Goal: Task Accomplishment & Management: Complete application form

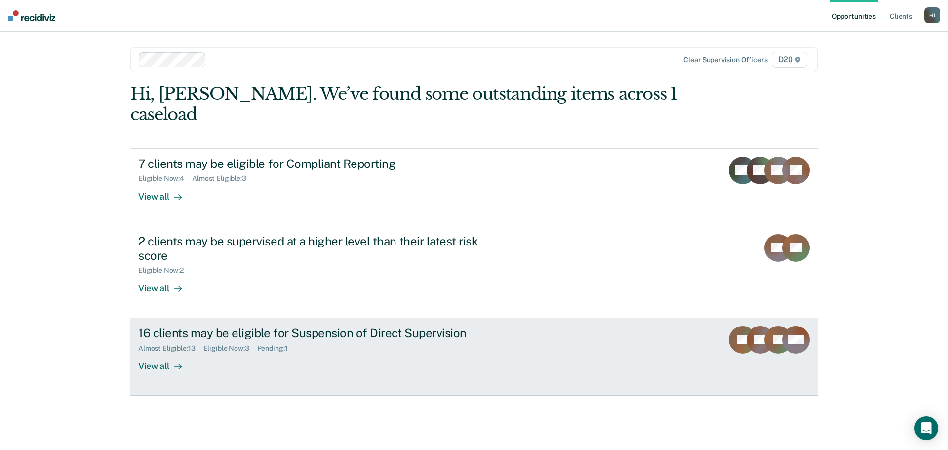
click at [181, 344] on div "Almost Eligible : 13" at bounding box center [170, 348] width 65 height 8
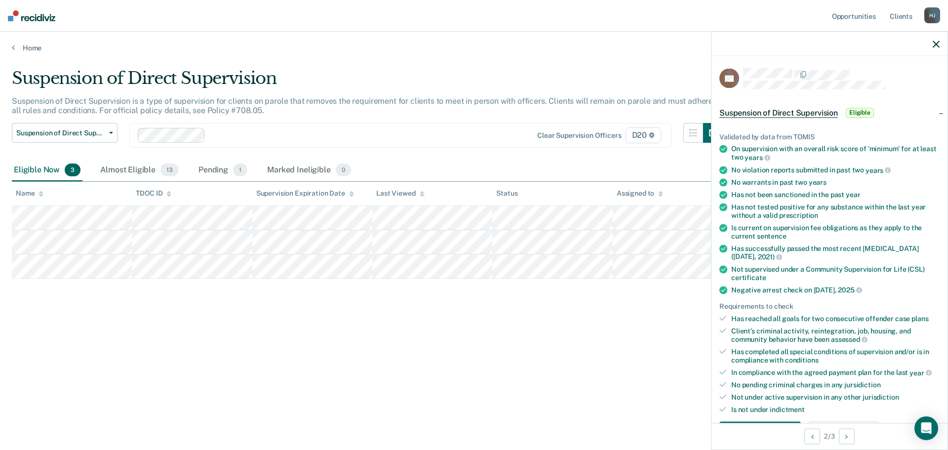
click at [198, 392] on div "Suspension of Direct Supervision Suspension of Direct Supervision is a type of …" at bounding box center [474, 237] width 924 height 339
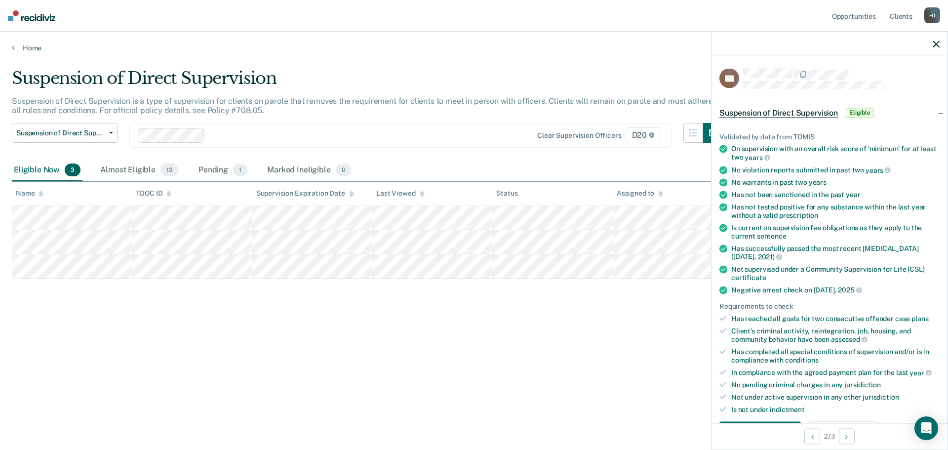
click at [198, 392] on div "Suspension of Direct Supervision Suspension of Direct Supervision is a type of …" at bounding box center [474, 237] width 924 height 339
click at [933, 45] on icon "button" at bounding box center [935, 43] width 7 height 7
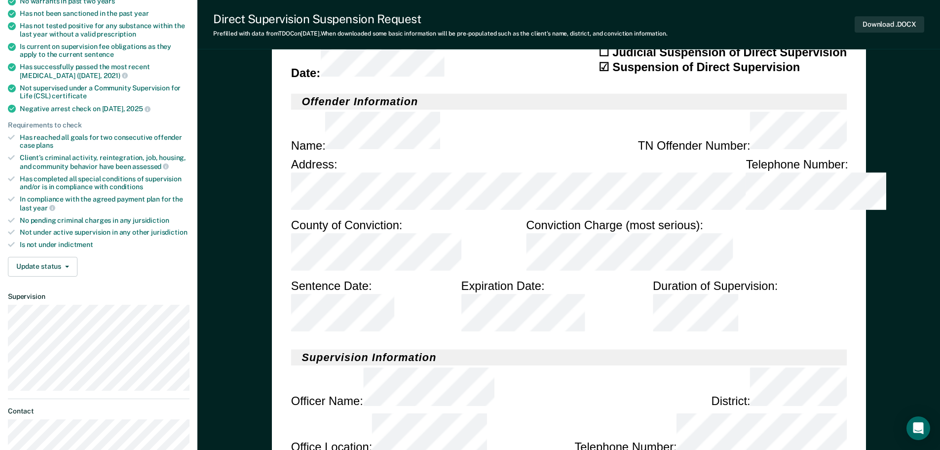
scroll to position [197, 0]
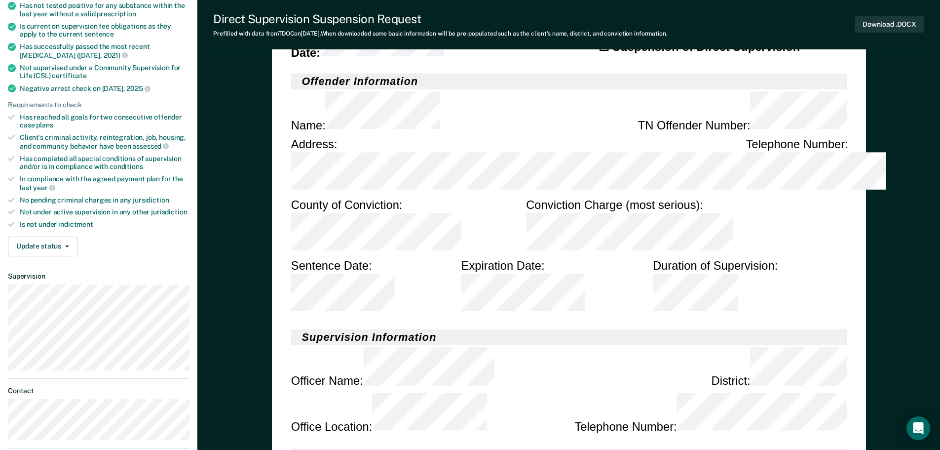
drag, startPoint x: 619, startPoint y: 331, endPoint x: 392, endPoint y: 280, distance: 232.7
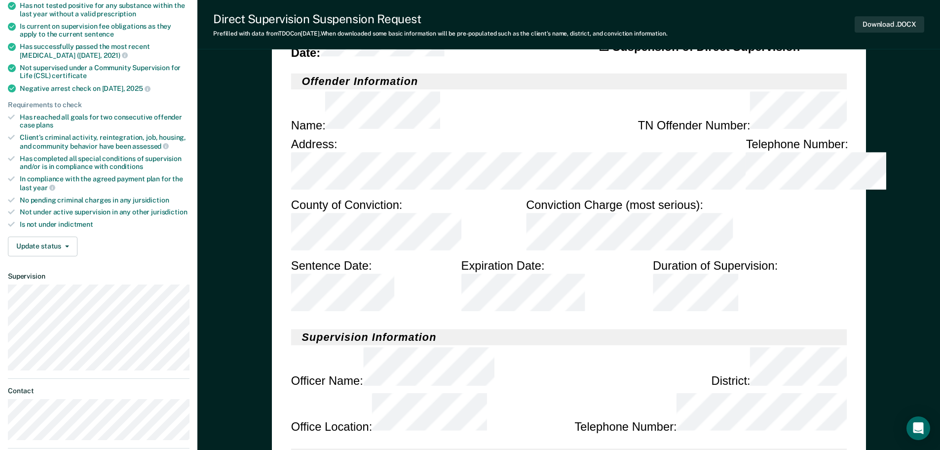
drag, startPoint x: 614, startPoint y: 330, endPoint x: 418, endPoint y: 278, distance: 202.7
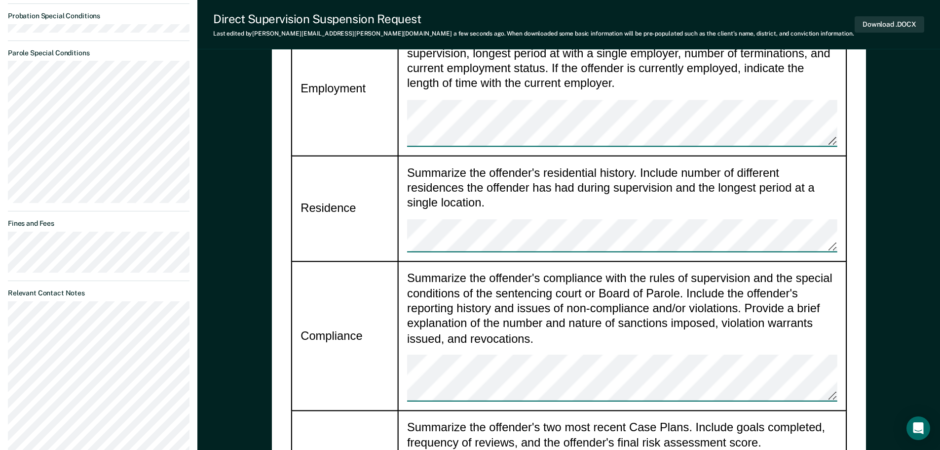
scroll to position [740, 0]
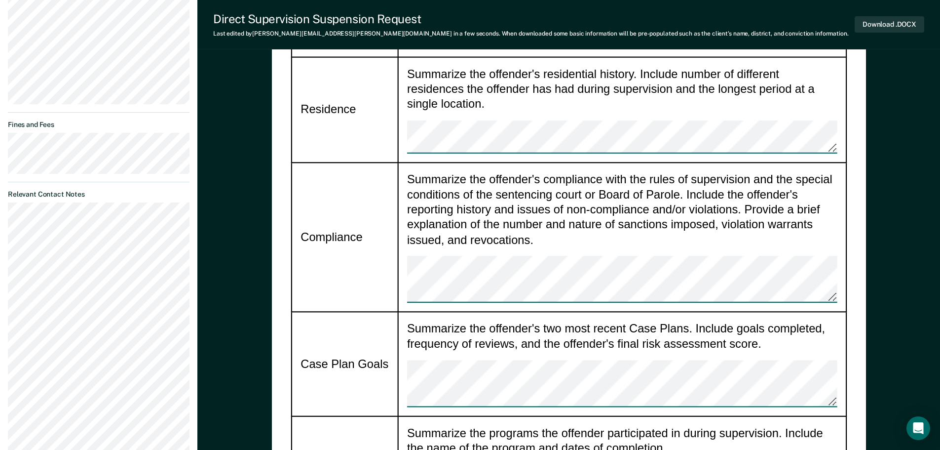
click at [463, 425] on div "Summarize the programs the offender participated in during supervision. Include…" at bounding box center [622, 454] width 430 height 58
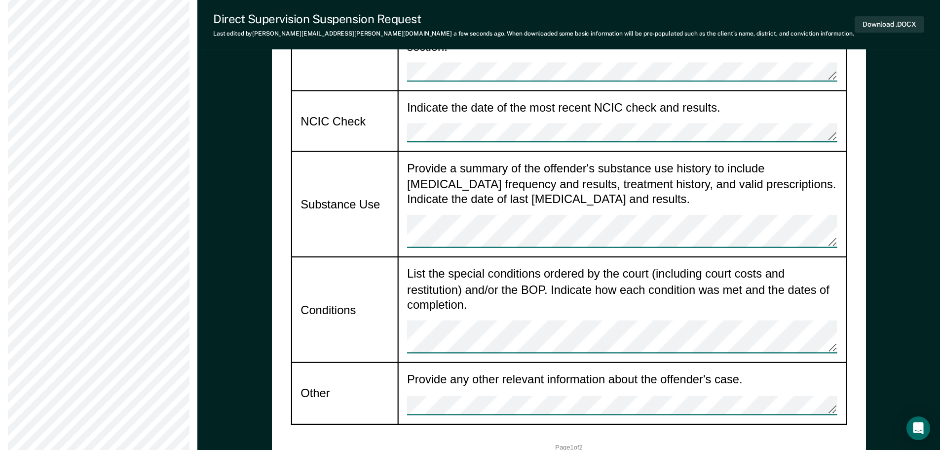
scroll to position [1234, 0]
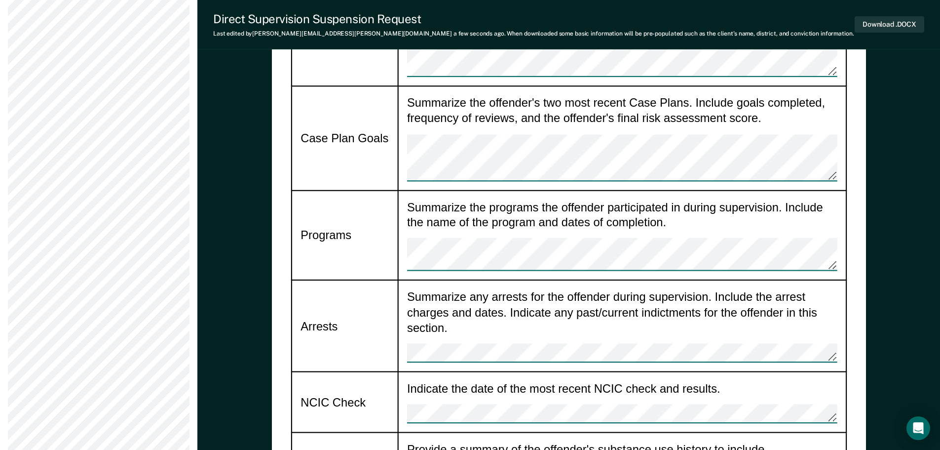
scroll to position [938, 0]
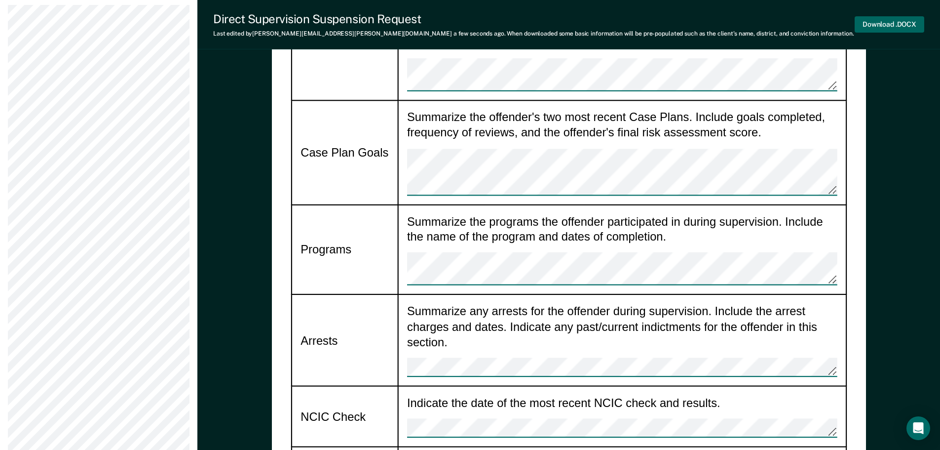
click at [882, 21] on button "Download .DOCX" at bounding box center [890, 24] width 70 height 16
type textarea "x"
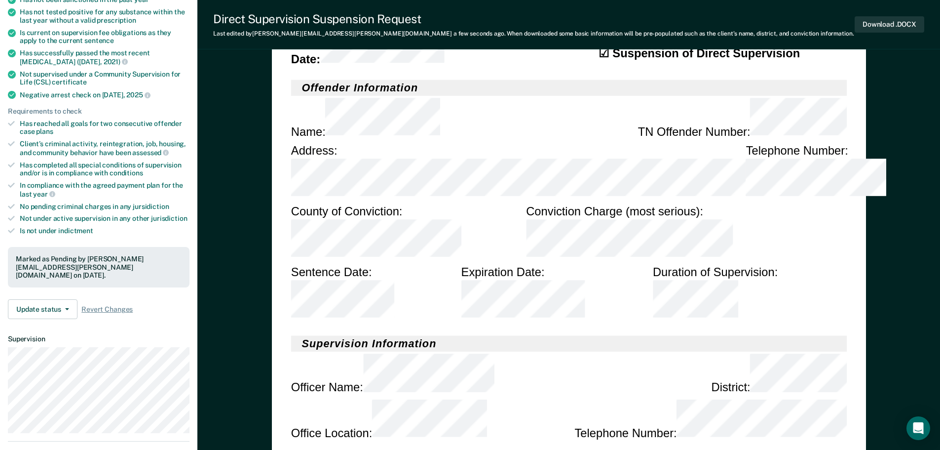
scroll to position [0, 0]
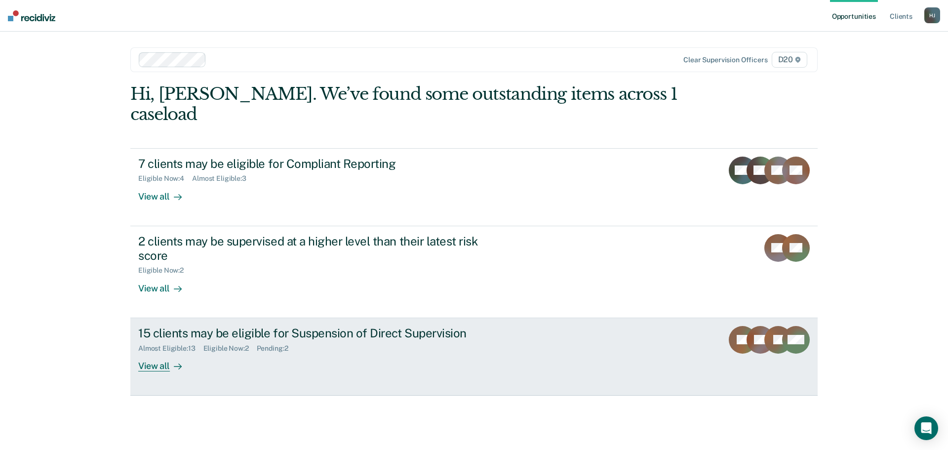
click at [438, 371] on link "15 clients may be eligible for Suspension of Direct Supervision Almost Eligible…" at bounding box center [473, 356] width 687 height 77
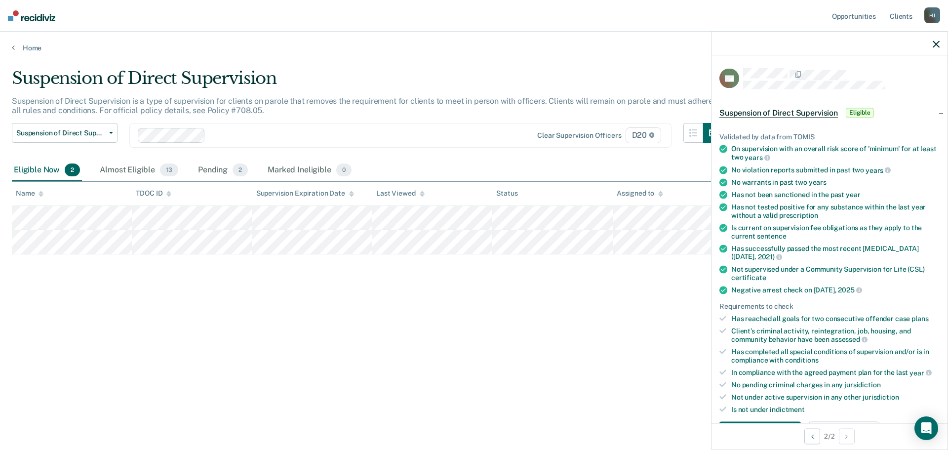
click at [662, 354] on div "Suspension of Direct Supervision Suspension of Direct Supervision is a type of …" at bounding box center [474, 221] width 924 height 307
click at [687, 316] on div "Suspension of Direct Supervision Suspension of Direct Supervision is a type of …" at bounding box center [474, 221] width 924 height 307
click at [934, 43] on icon "button" at bounding box center [935, 43] width 7 height 7
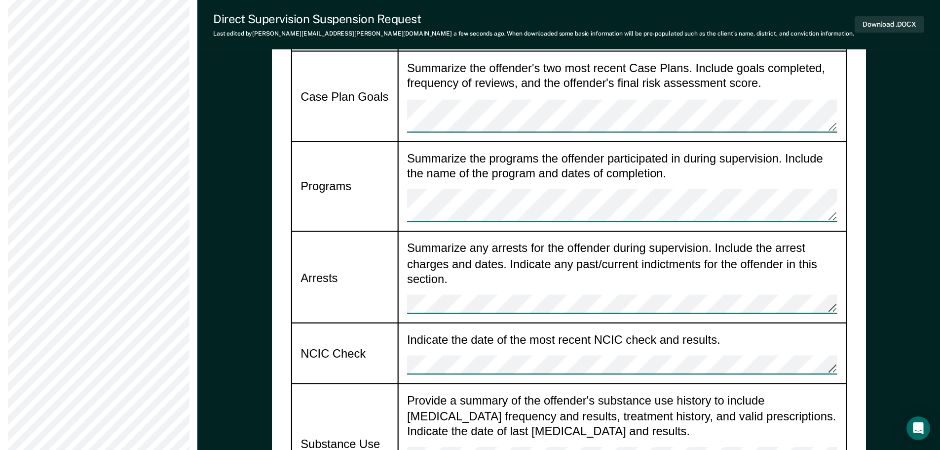
scroll to position [1135, 0]
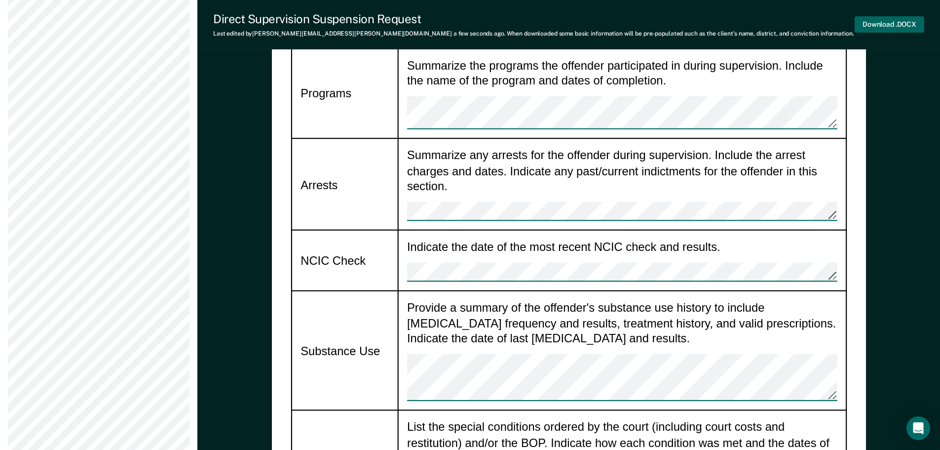
click at [903, 22] on button "Download .DOCX" at bounding box center [890, 24] width 70 height 16
type textarea "x"
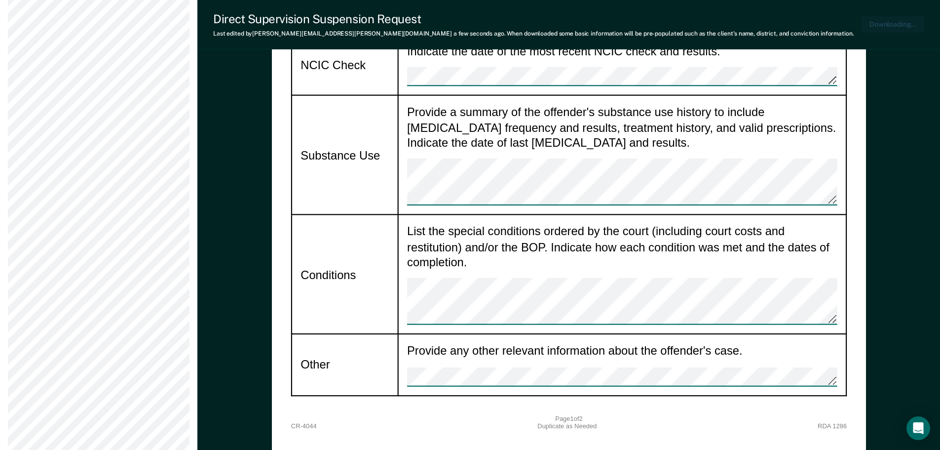
scroll to position [1381, 0]
